Goal: Information Seeking & Learning: Check status

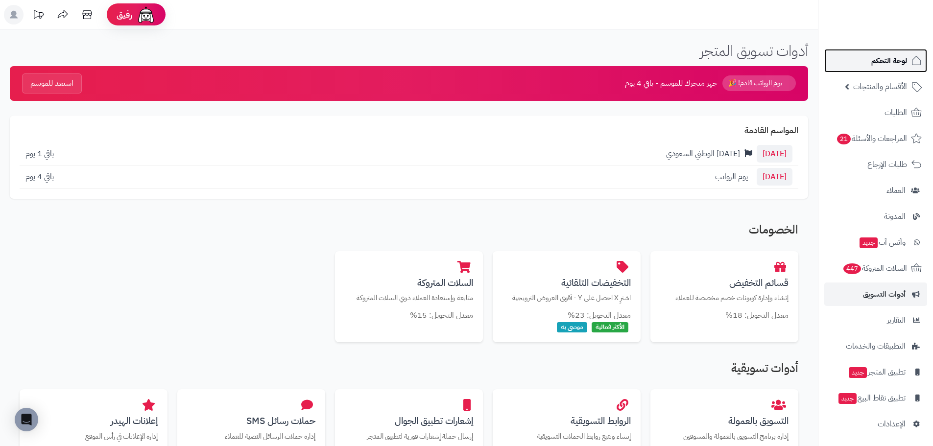
click at [877, 55] on span "لوحة التحكم" at bounding box center [889, 61] width 36 height 14
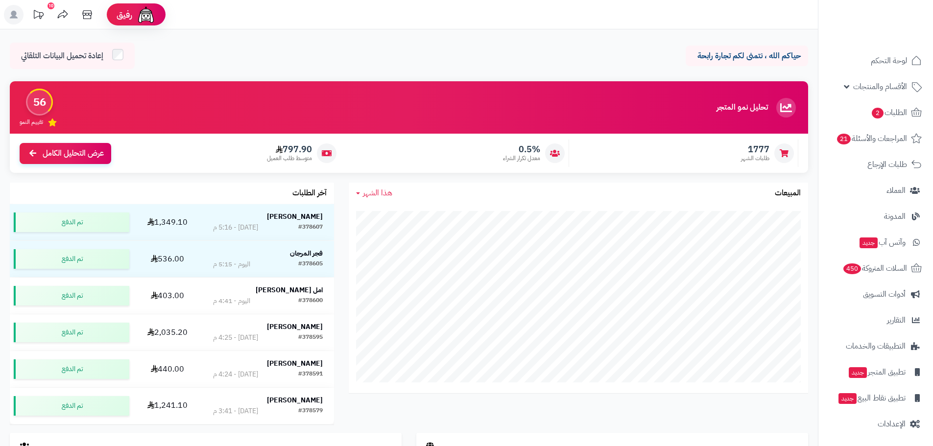
click at [378, 187] on span "هذا الشهر" at bounding box center [377, 193] width 29 height 12
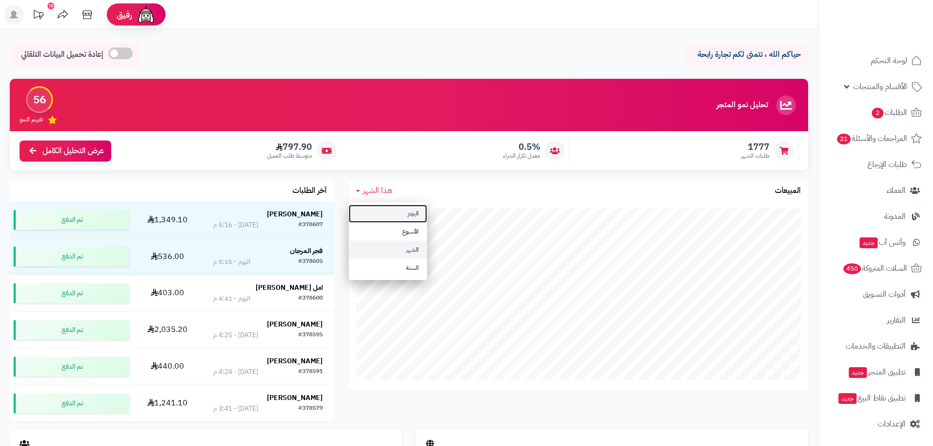
click at [420, 219] on link "اليوم" at bounding box center [388, 214] width 78 height 18
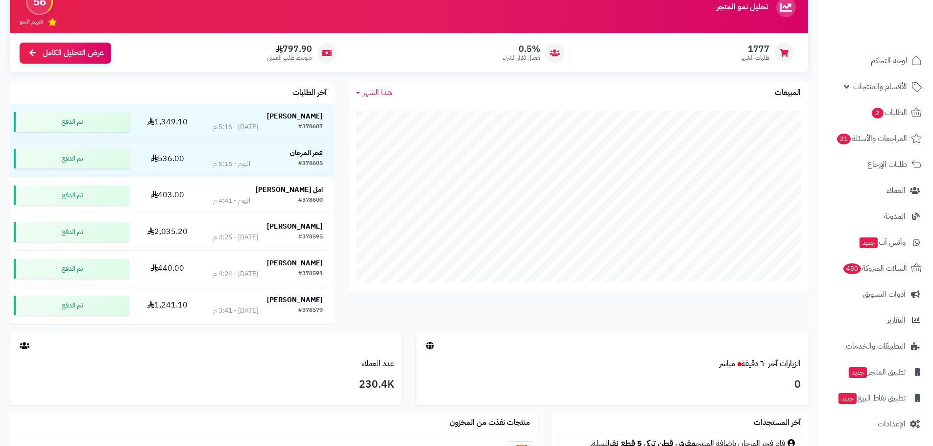
scroll to position [97, 0]
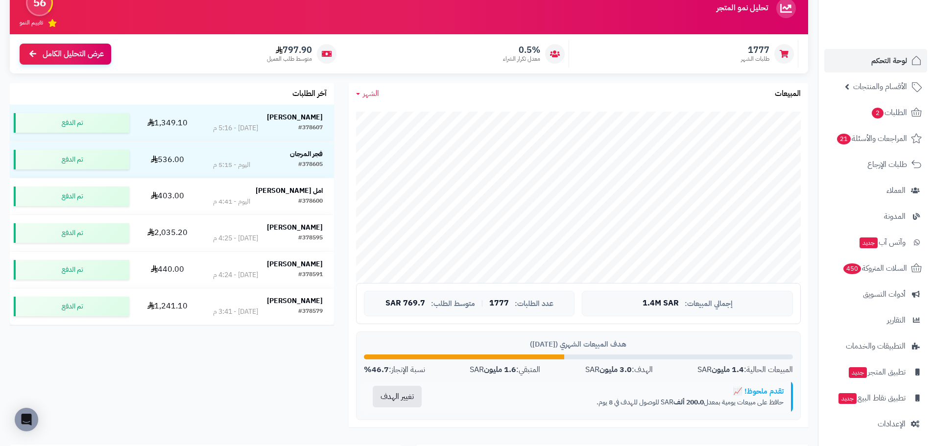
click at [376, 96] on span "الشهر" at bounding box center [371, 94] width 16 height 12
click at [390, 116] on link "اليوم" at bounding box center [388, 117] width 78 height 18
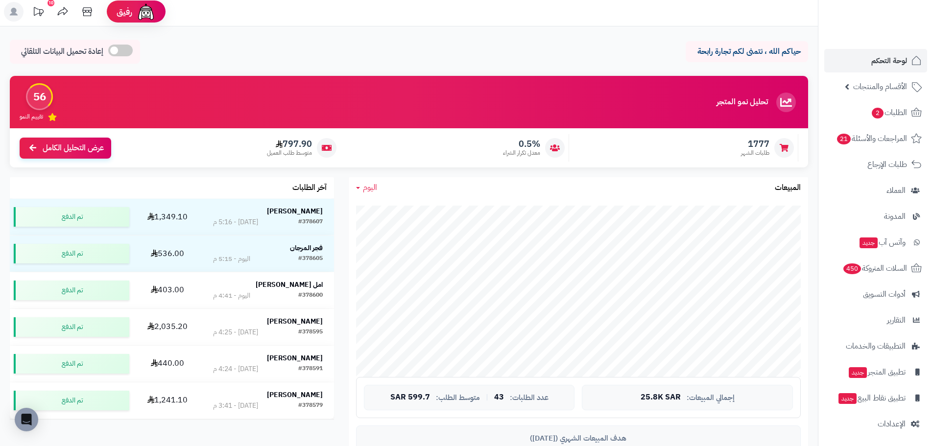
scroll to position [0, 0]
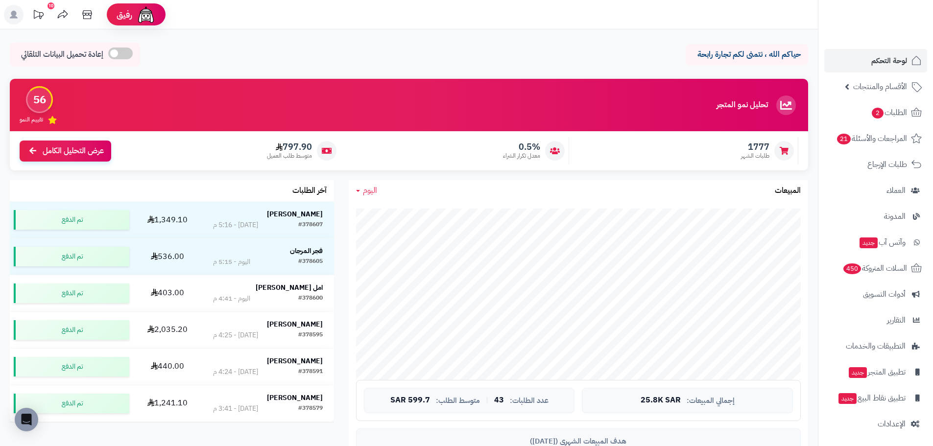
click at [373, 193] on span "اليوم" at bounding box center [370, 191] width 14 height 12
click at [390, 210] on link "اليوم" at bounding box center [388, 214] width 78 height 18
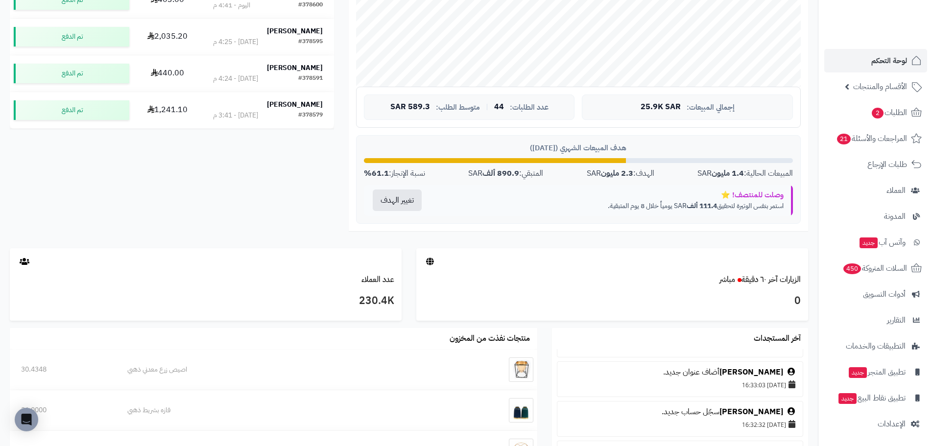
scroll to position [294, 0]
drag, startPoint x: 781, startPoint y: 203, endPoint x: 610, endPoint y: 200, distance: 171.0
click at [610, 201] on p "استمر بنفس الوتيرة لتحقيق 111.4 ألف SAR يومياً خلال 8 يوم المتبقية." at bounding box center [611, 206] width 346 height 10
click at [657, 226] on div "جاري التحميل... إجمالي المبيعات: 25.9K SAR عدد الطلبات: 44 | متوسط الطلب: 589.3…" at bounding box center [578, 68] width 459 height 323
drag, startPoint x: 724, startPoint y: 206, endPoint x: 586, endPoint y: 207, distance: 138.6
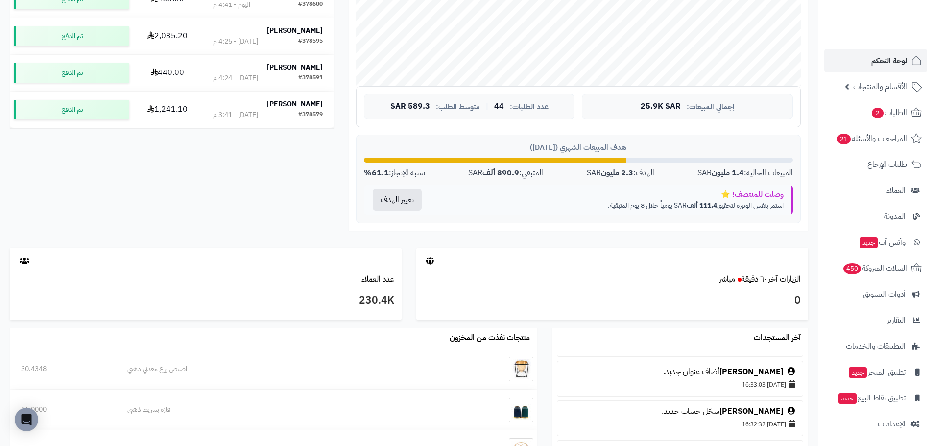
click at [586, 207] on p "استمر بنفس الوتيرة لتحقيق 111.4 ألف SAR يومياً خلال 8 يوم المتبقية." at bounding box center [611, 206] width 346 height 10
click at [756, 221] on div "هدف المبيعات الشهري (سبتمبر 2025) المبيعات الحالية: 1.4 مليون SAR الهدف: 2.3 مل…" at bounding box center [578, 179] width 445 height 89
drag, startPoint x: 772, startPoint y: 204, endPoint x: 638, endPoint y: 207, distance: 134.2
click at [638, 207] on p "استمر بنفس الوتيرة لتحقيق 111.4 ألف SAR يومياً خلال 8 يوم المتبقية." at bounding box center [611, 206] width 346 height 10
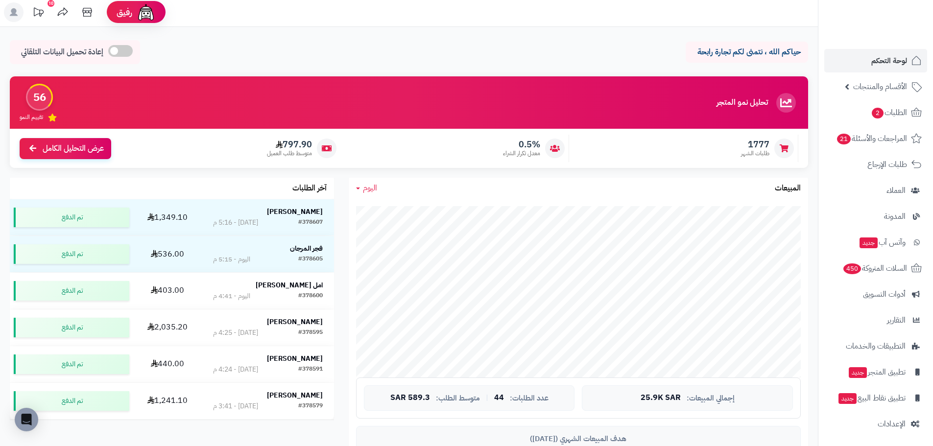
scroll to position [0, 0]
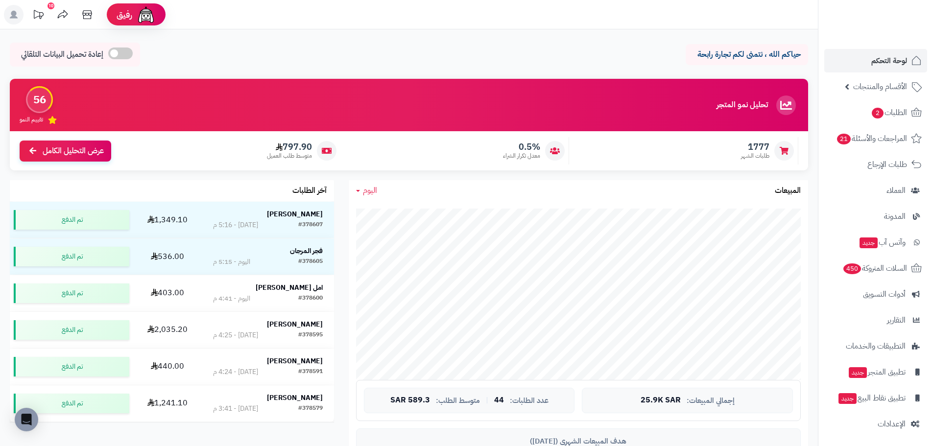
click at [370, 192] on span "اليوم" at bounding box center [370, 191] width 14 height 12
click at [379, 208] on link "اليوم" at bounding box center [388, 214] width 78 height 18
